Goal: Transaction & Acquisition: Subscribe to service/newsletter

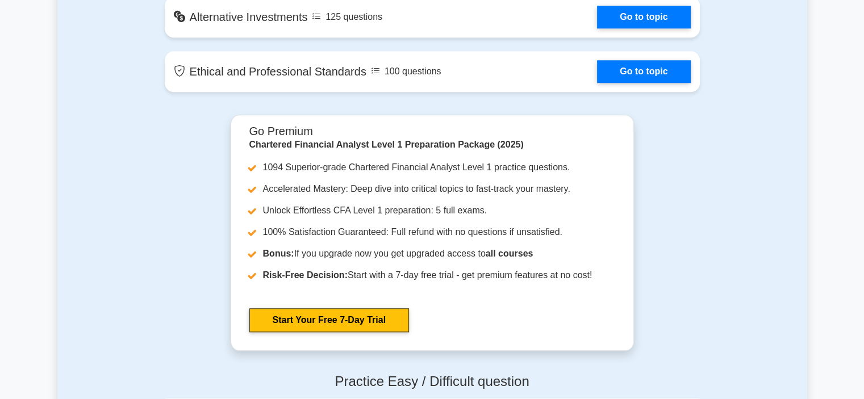
scroll to position [1113, 0]
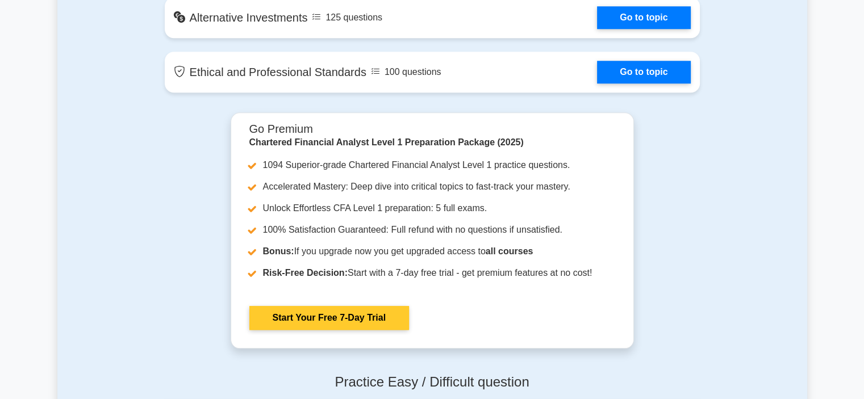
click at [358, 311] on link "Start Your Free 7-Day Trial" at bounding box center [329, 318] width 160 height 24
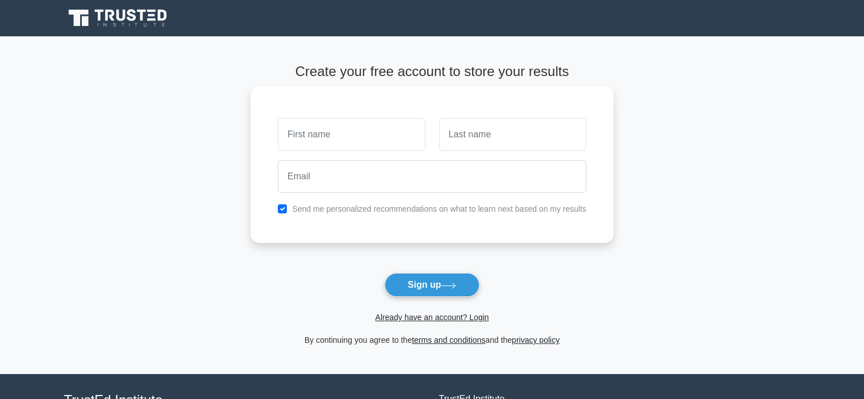
click at [315, 129] on input "text" at bounding box center [351, 134] width 147 height 33
type input "[PERSON_NAME]"
click at [461, 131] on input "text" at bounding box center [512, 134] width 147 height 33
type input "B"
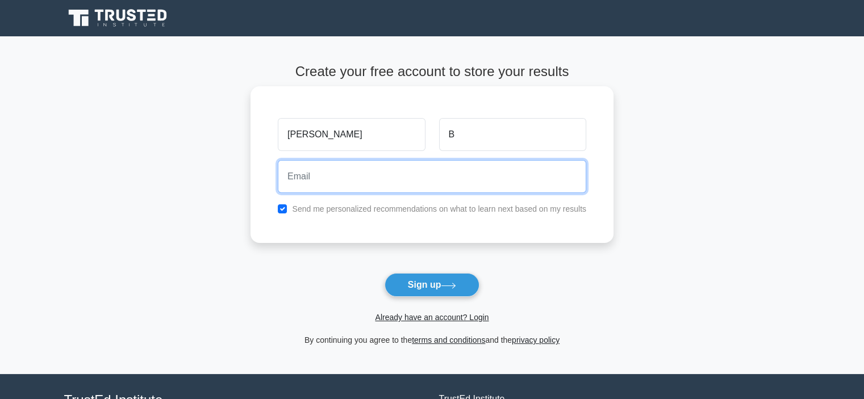
click at [432, 184] on input "email" at bounding box center [432, 176] width 309 height 33
click at [436, 176] on input "[EMAIL_ADDRESS][DOMAIN_NAME]" at bounding box center [432, 176] width 309 height 33
type input "a"
type input "[EMAIL_ADDRESS][DOMAIN_NAME]"
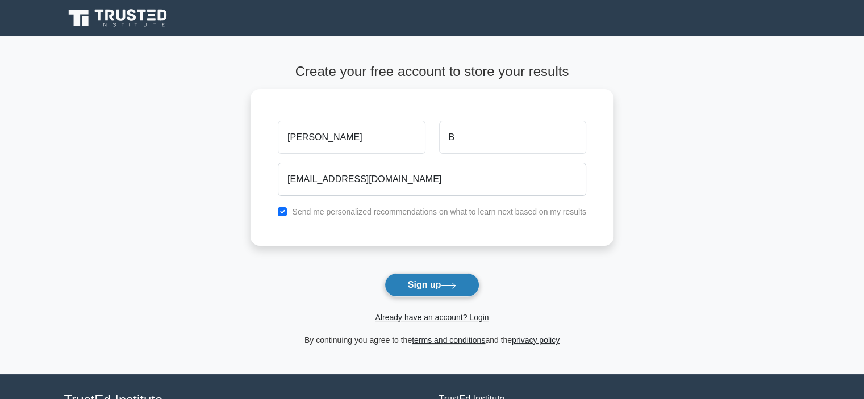
click at [446, 289] on button "Sign up" at bounding box center [432, 285] width 95 height 24
